Goal: Task Accomplishment & Management: Manage account settings

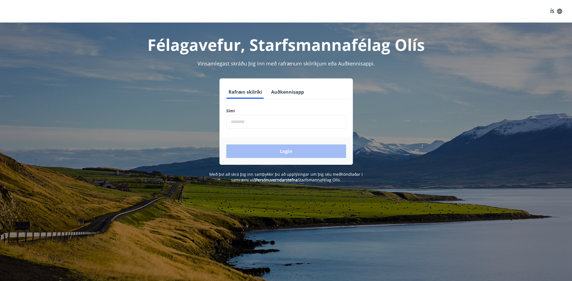
click at [252, 125] on input "phone" at bounding box center [286, 122] width 120 height 14
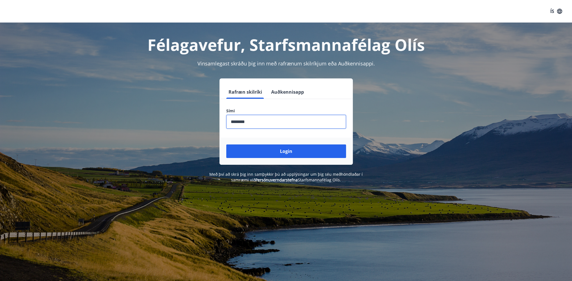
type input "********"
click at [226, 145] on button "Login" at bounding box center [286, 152] width 120 height 14
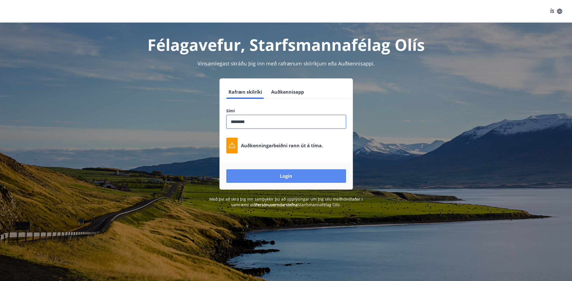
click at [294, 176] on button "Login" at bounding box center [286, 177] width 120 height 14
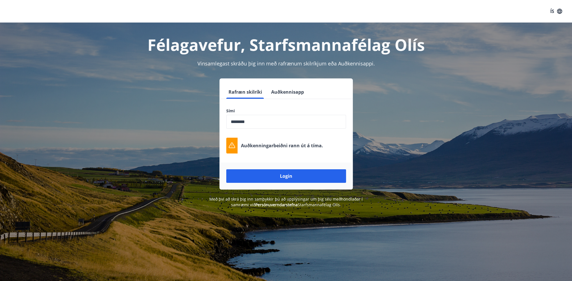
click at [270, 128] on input "phone" at bounding box center [286, 122] width 120 height 14
click at [283, 176] on button "Login" at bounding box center [286, 177] width 120 height 14
